Goal: Task Accomplishment & Management: Use online tool/utility

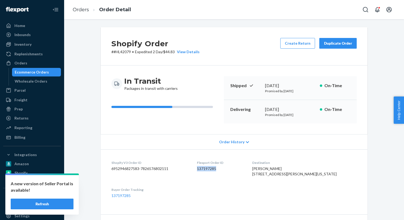
scroll to position [34, 0]
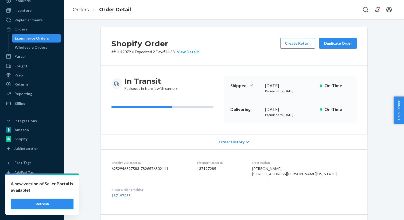
click at [228, 124] on div "In Transit Packages in transit with carriers Shipped [DATE] Promised by [DATE] …" at bounding box center [234, 99] width 266 height 69
click at [35, 31] on div "Orders" at bounding box center [32, 28] width 57 height 7
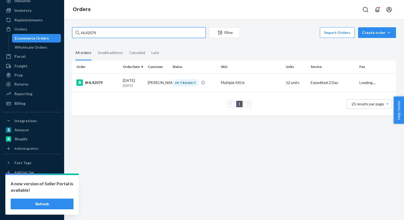
click at [135, 32] on input "HL42079" at bounding box center [138, 32] width 133 height 11
paste input "127"
type input "HL42127"
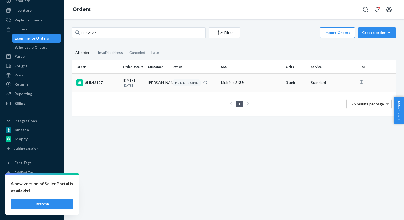
click at [96, 83] on div "#HL42127" at bounding box center [97, 82] width 42 height 6
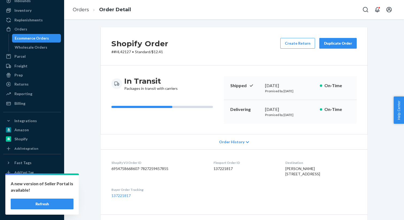
click at [300, 51] on div "Create Return Duplicate Order" at bounding box center [318, 46] width 81 height 17
click at [345, 41] on div "Duplicate Order" at bounding box center [338, 43] width 28 height 5
click at [31, 21] on div "Replenishments" at bounding box center [28, 19] width 28 height 5
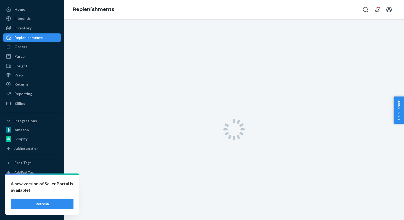
scroll to position [16, 0]
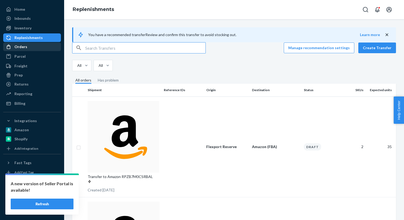
click at [30, 44] on div "Orders" at bounding box center [32, 46] width 57 height 7
